Goal: Information Seeking & Learning: Learn about a topic

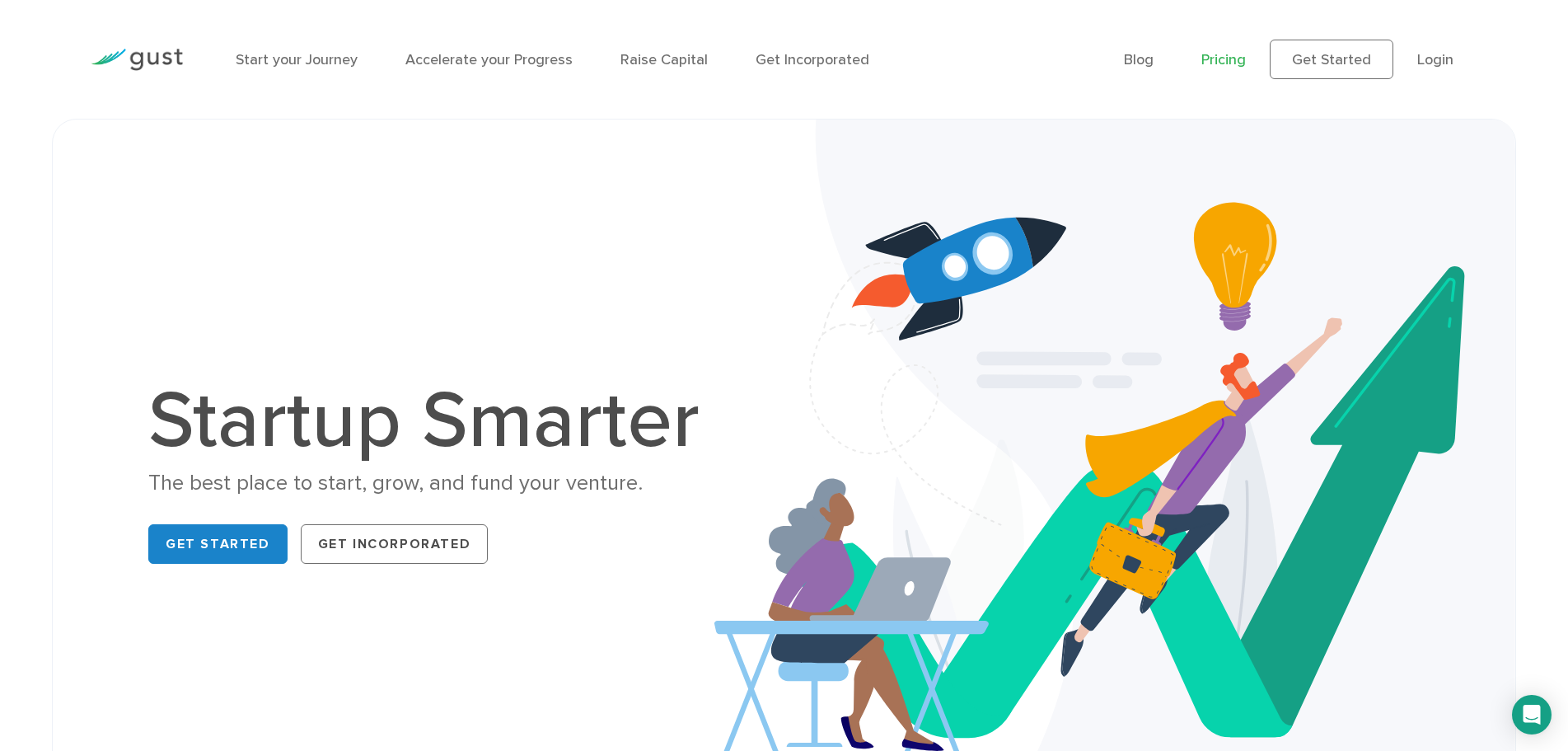
click at [1239, 60] on link "Pricing" at bounding box center [1223, 60] width 45 height 17
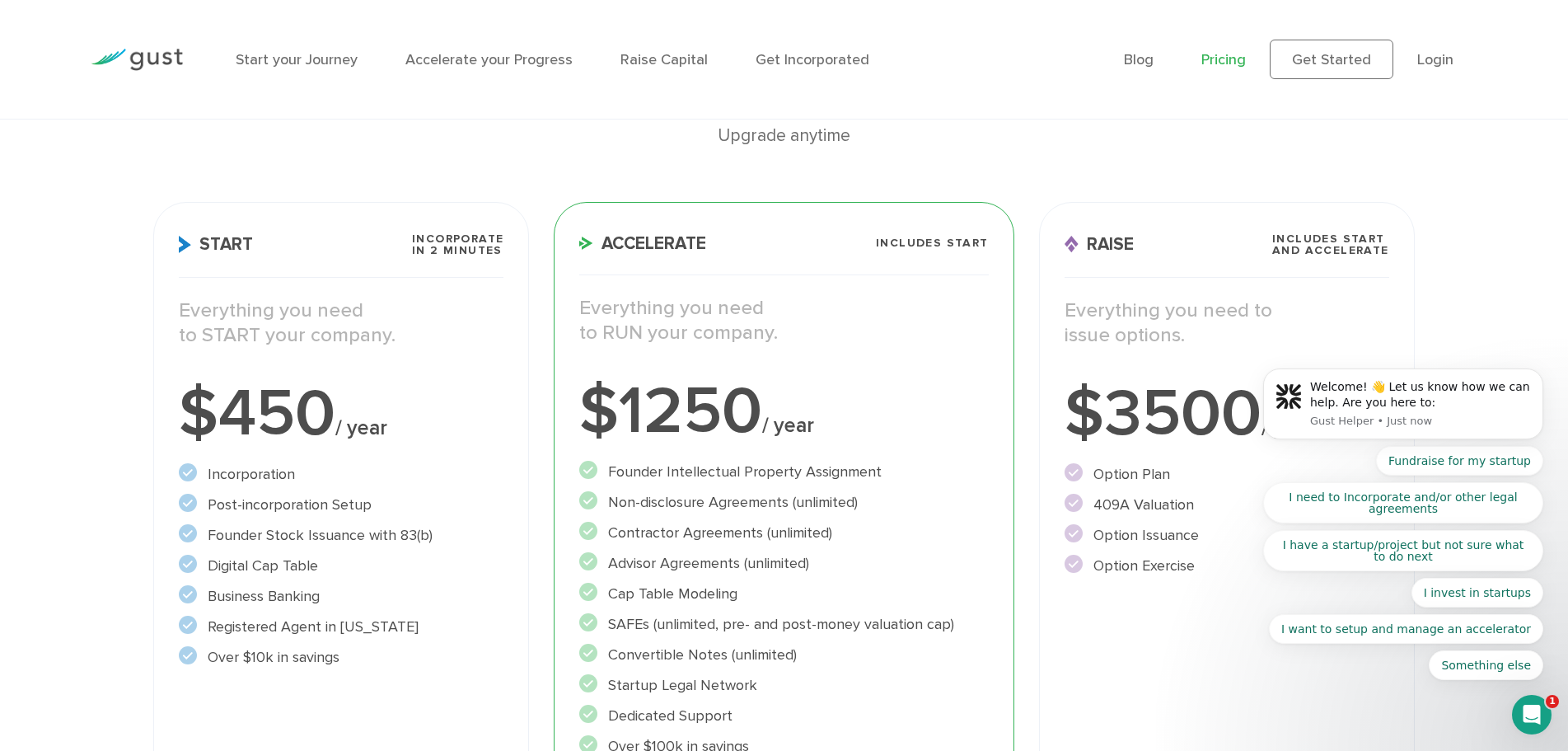
scroll to position [247, 0]
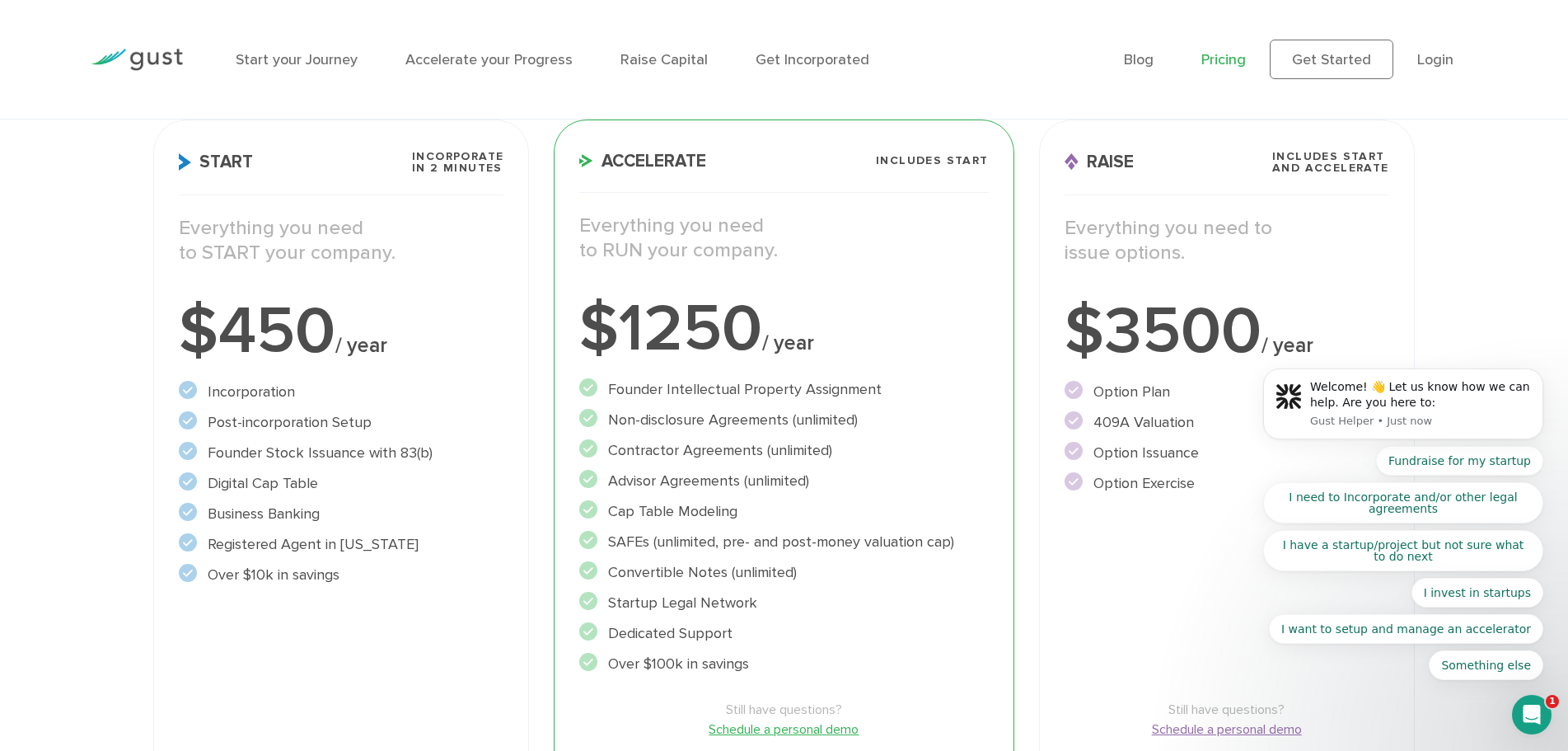
click at [660, 69] on li "Raise Capital" at bounding box center [665, 60] width 88 height 22
click at [664, 58] on link "Raise Capital" at bounding box center [665, 60] width 88 height 17
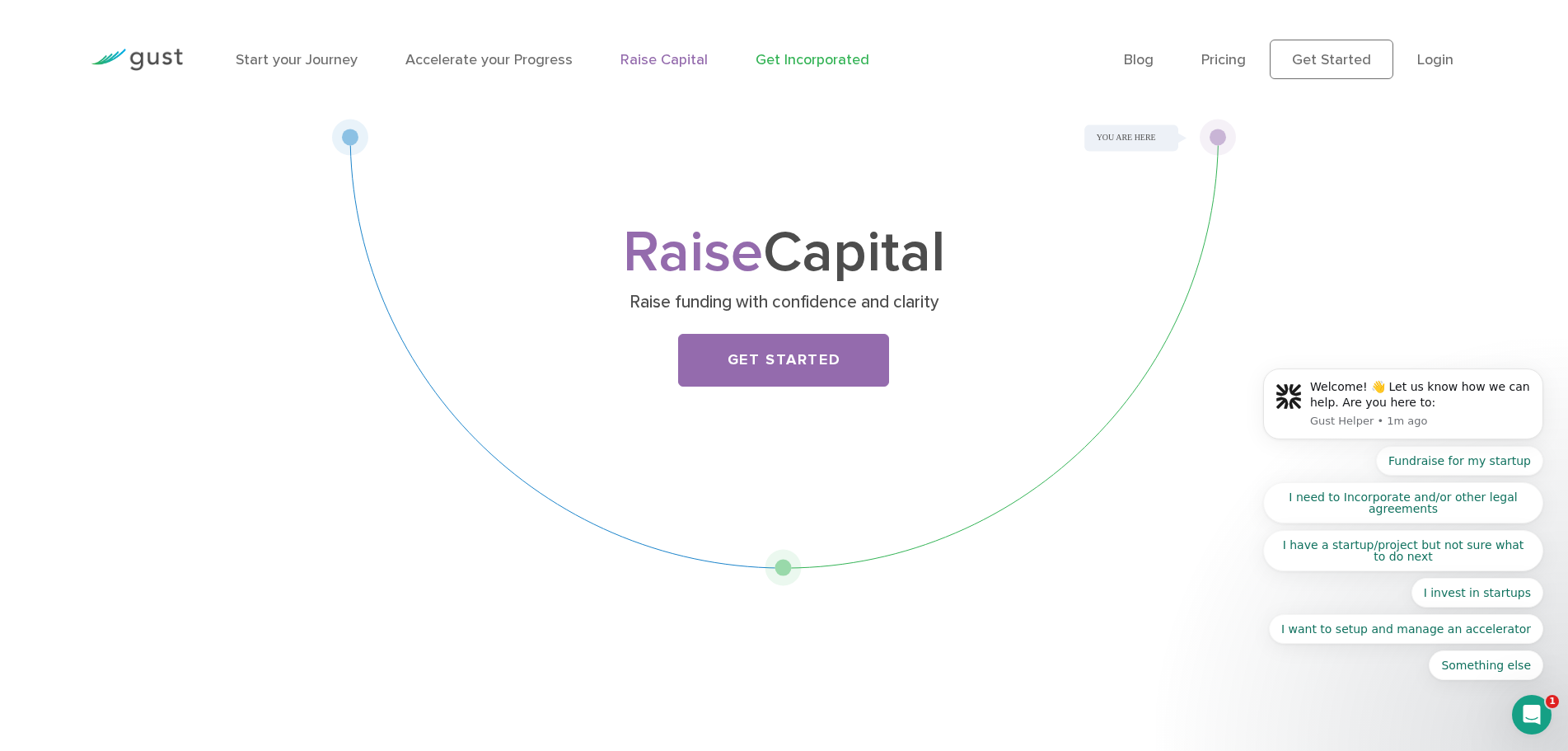
click at [822, 57] on link "Get Incorporated" at bounding box center [813, 60] width 114 height 17
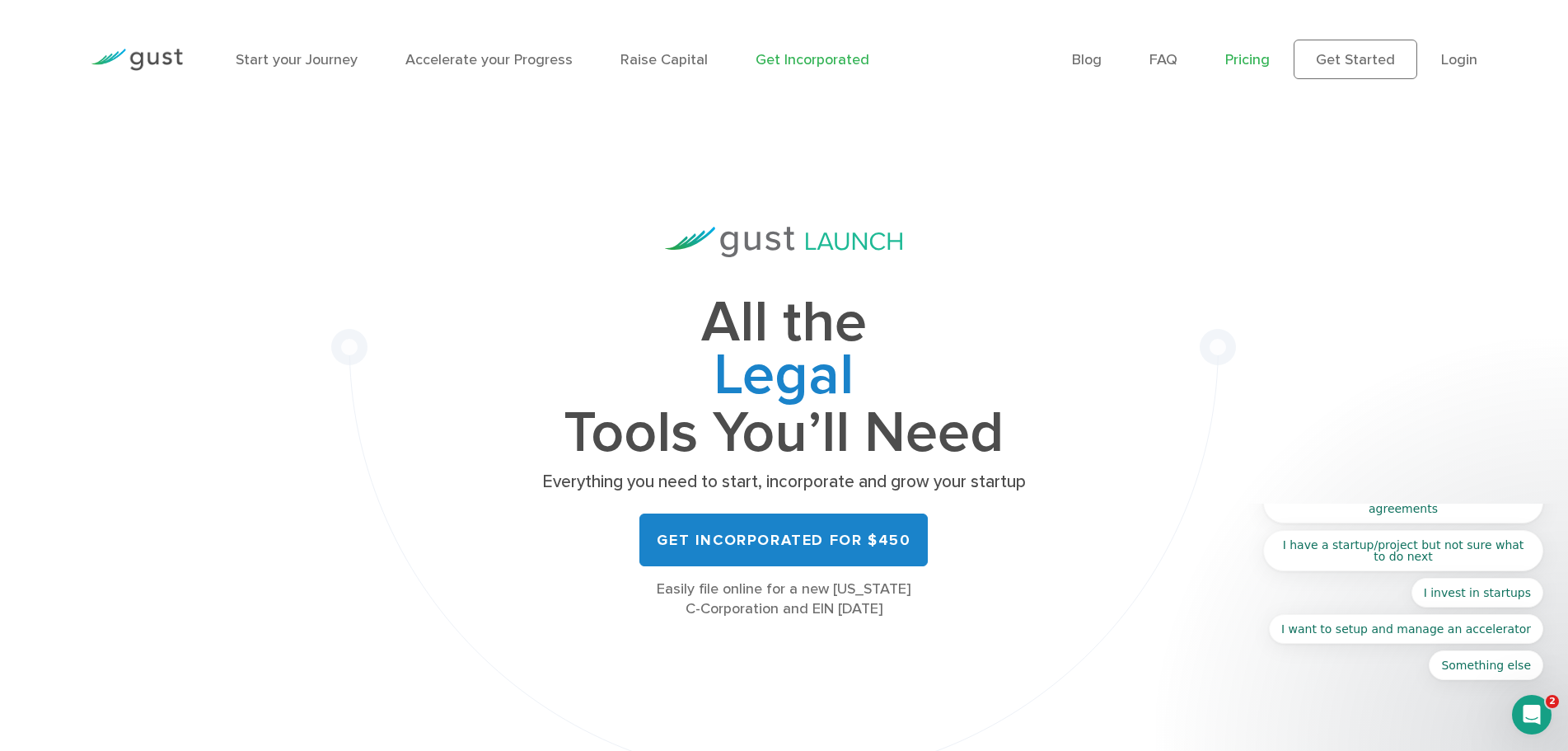
click at [1262, 57] on link "Pricing" at bounding box center [1247, 60] width 45 height 17
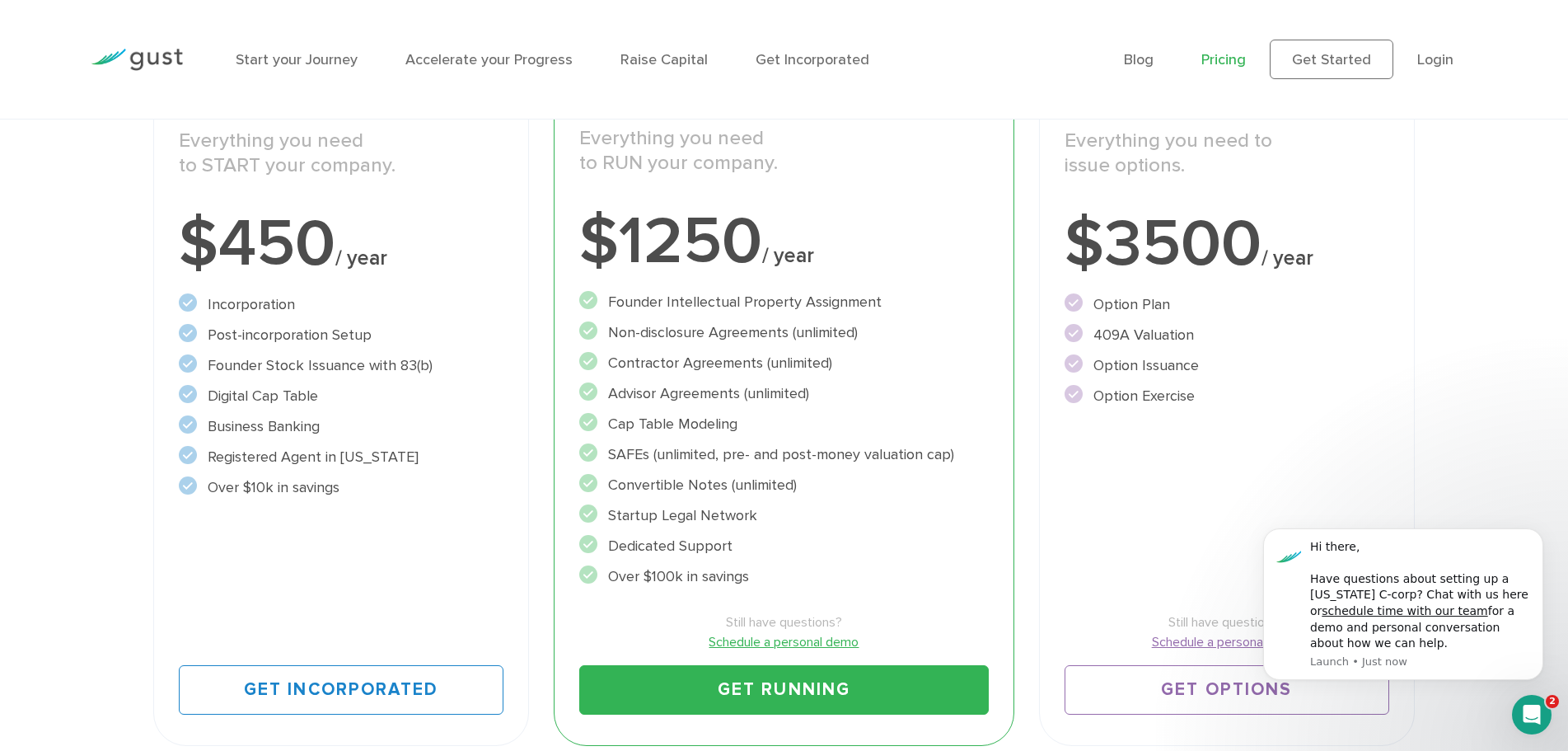
scroll to position [330, 0]
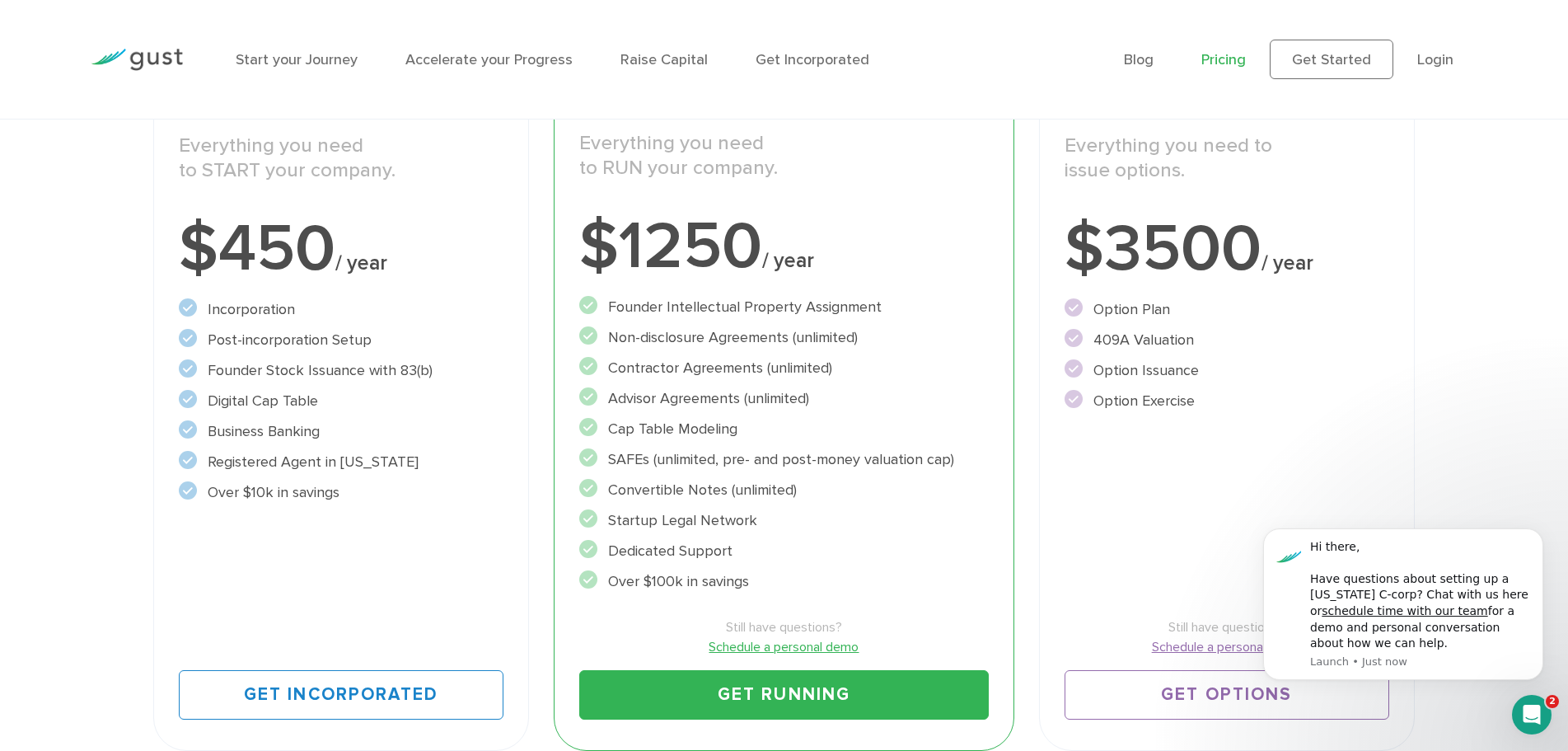
drag, startPoint x: 320, startPoint y: 406, endPoint x: 214, endPoint y: 404, distance: 106.0
click at [211, 406] on li "Digital Cap Table" at bounding box center [341, 401] width 325 height 22
